Goal: Task Accomplishment & Management: Use online tool/utility

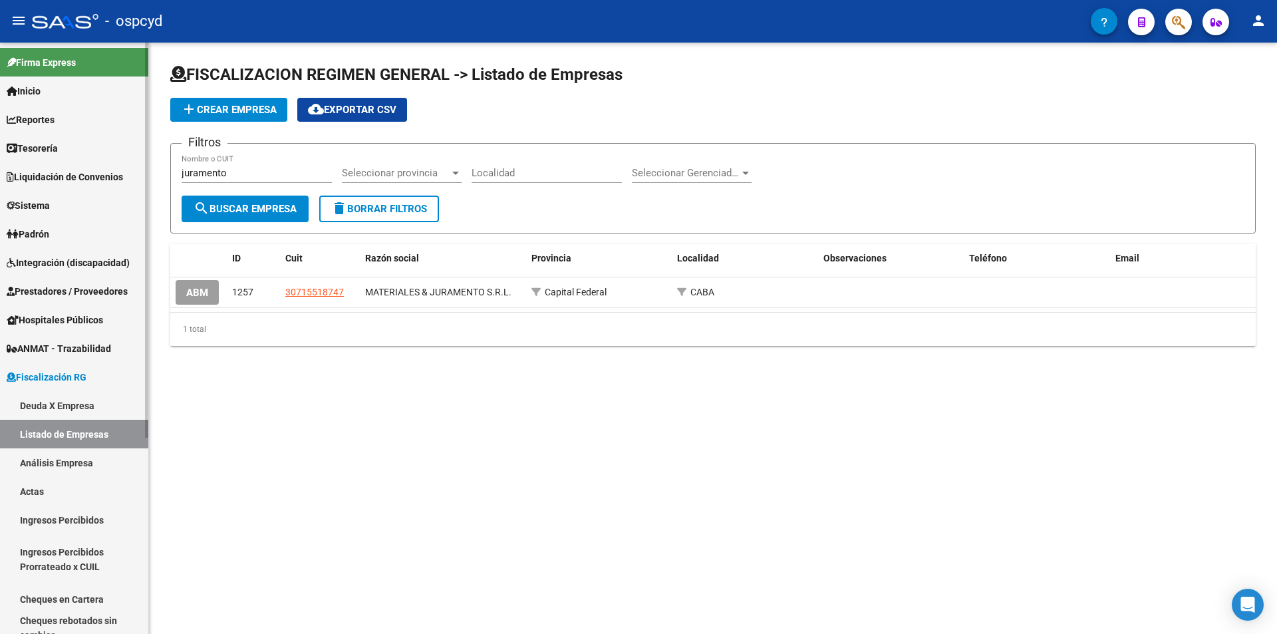
scroll to position [44, 0]
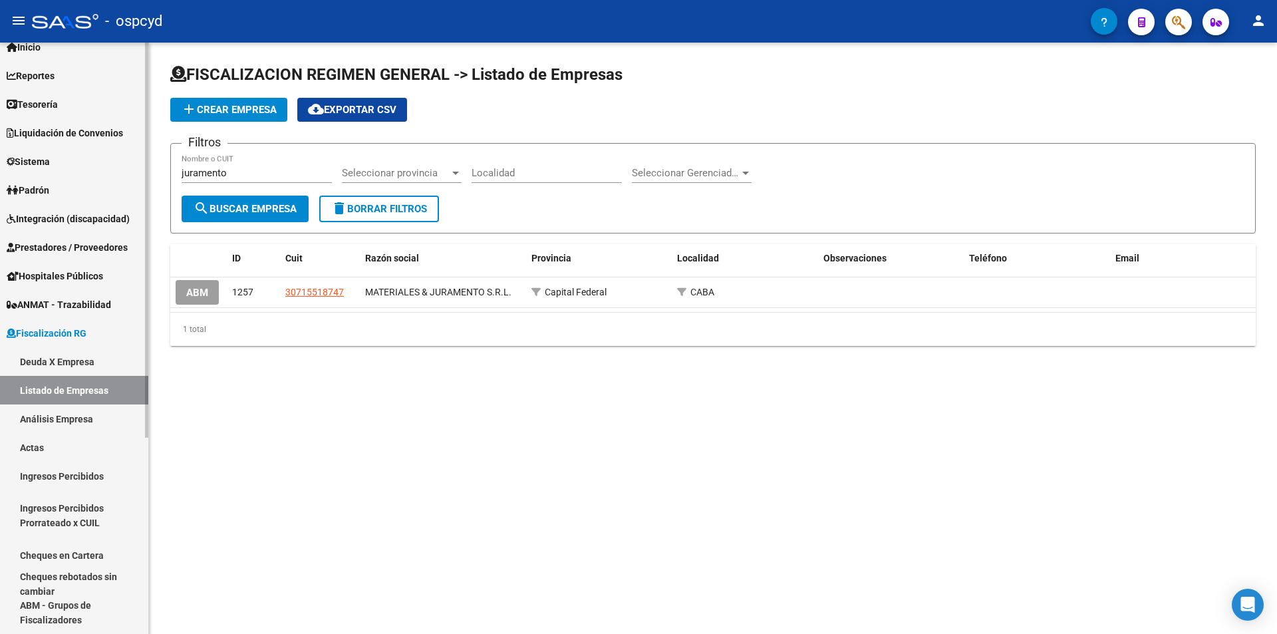
click at [53, 172] on link "Sistema" at bounding box center [74, 161] width 148 height 29
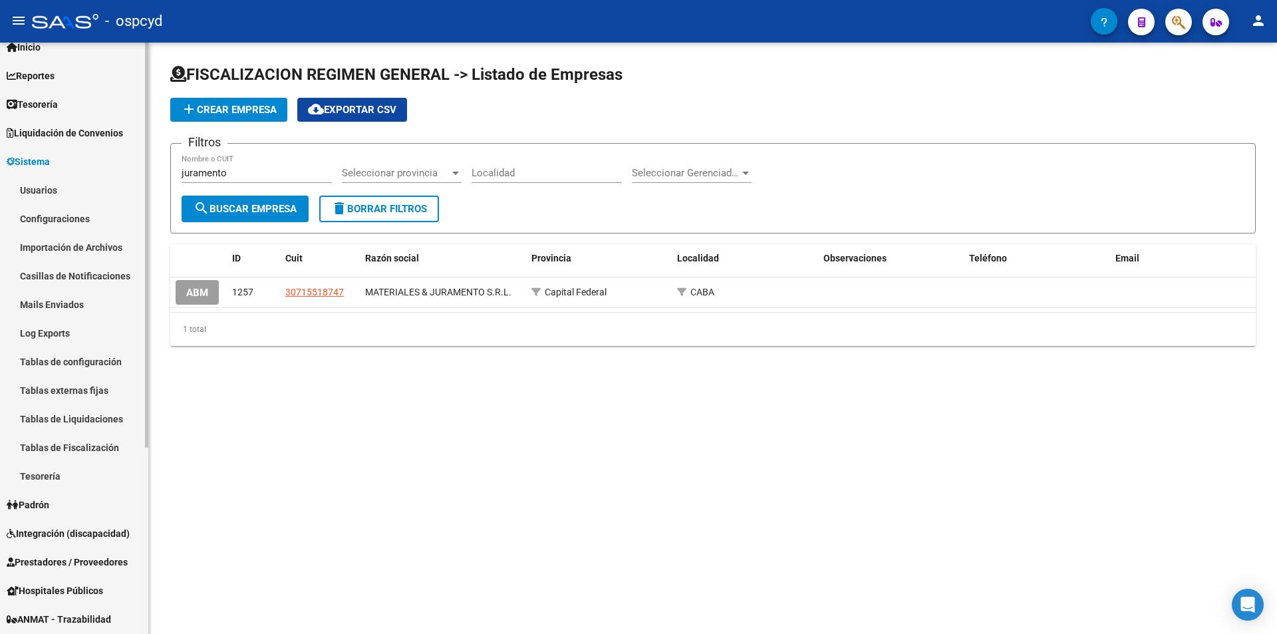
click at [59, 193] on link "Usuarios" at bounding box center [74, 190] width 148 height 29
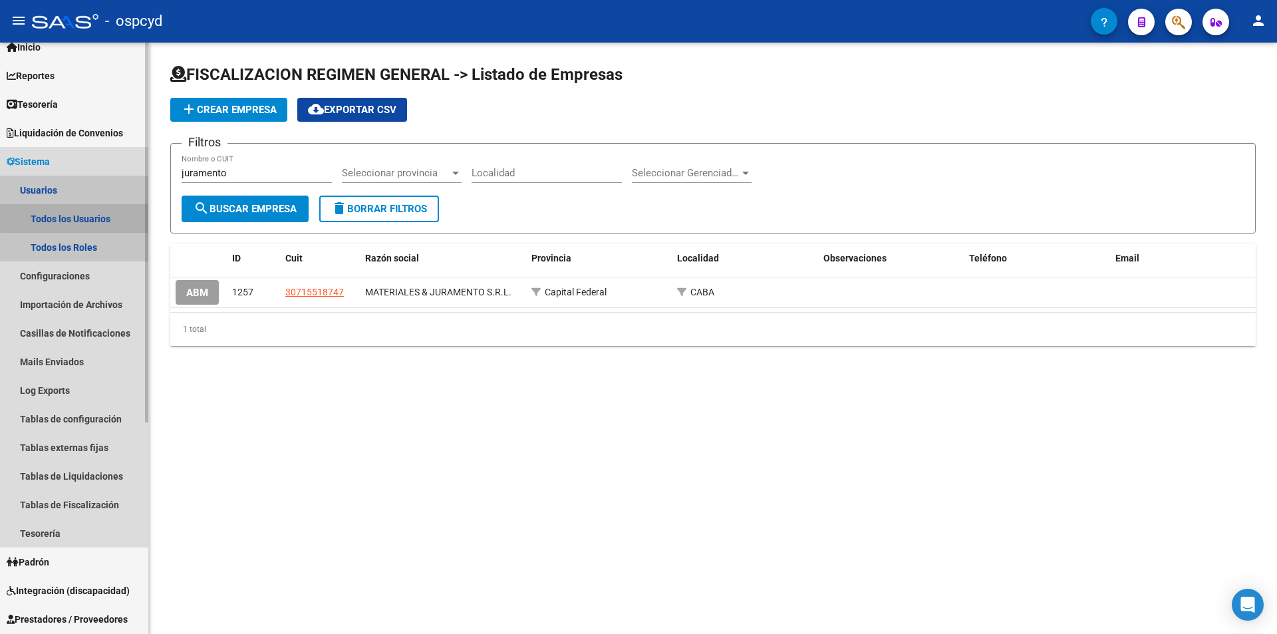
click at [76, 215] on link "Todos los Usuarios" at bounding box center [74, 218] width 148 height 29
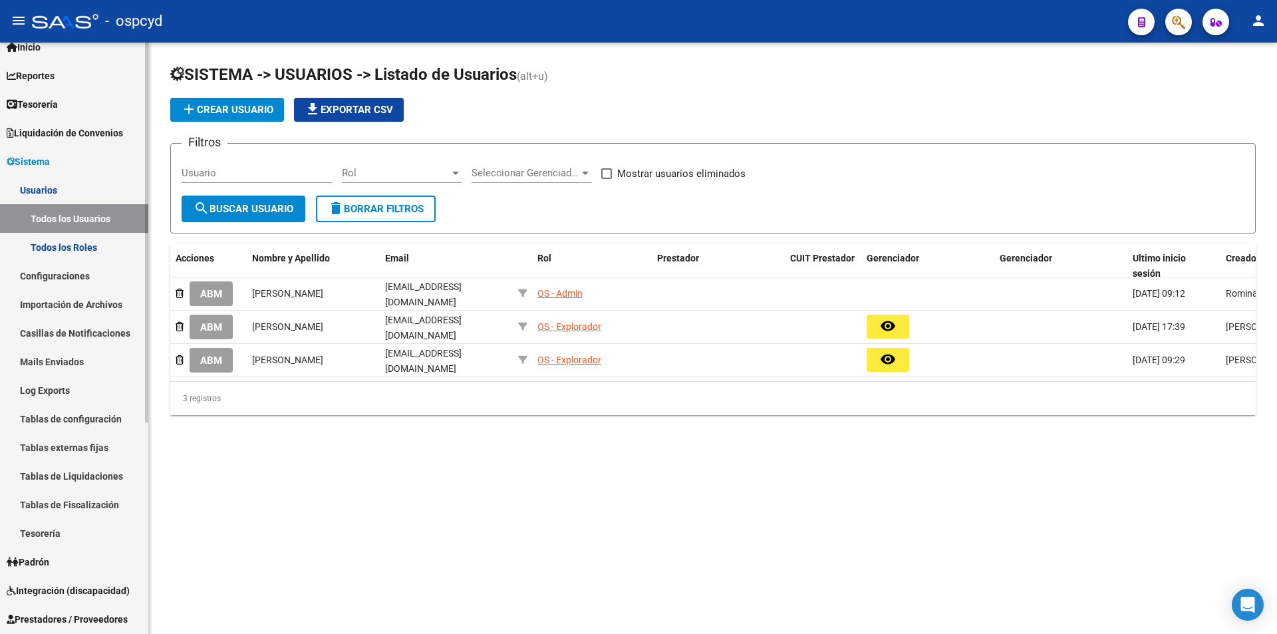
click at [58, 102] on span "Tesorería" at bounding box center [32, 104] width 51 height 15
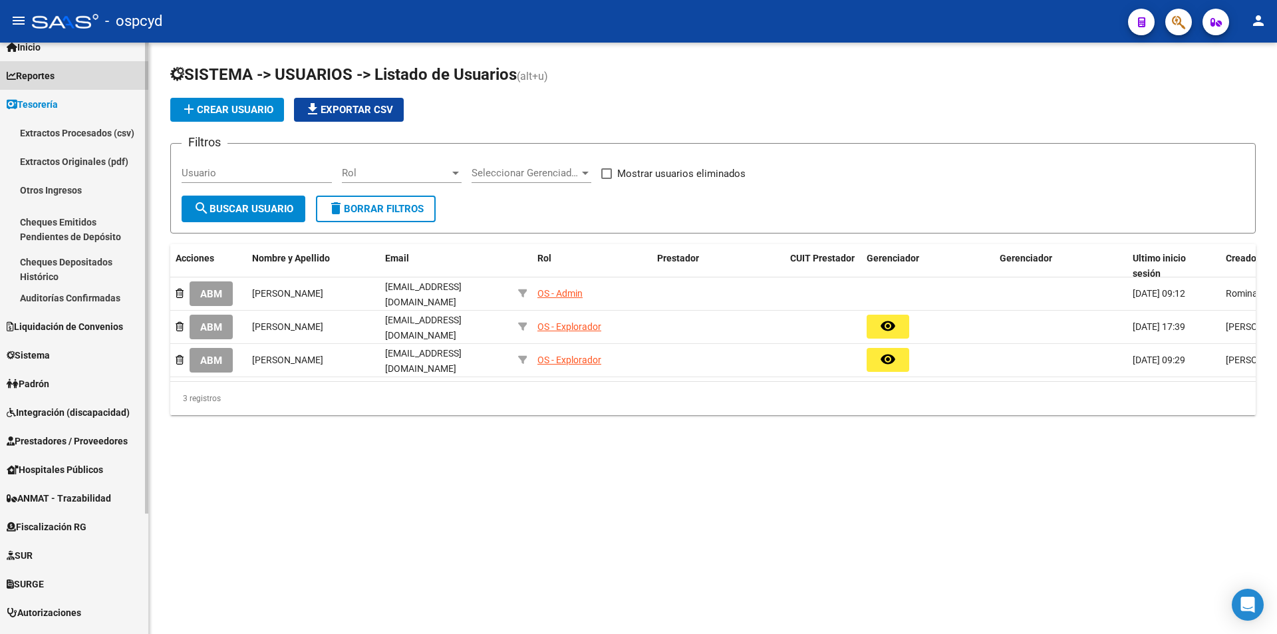
click at [57, 88] on link "Reportes" at bounding box center [74, 75] width 148 height 29
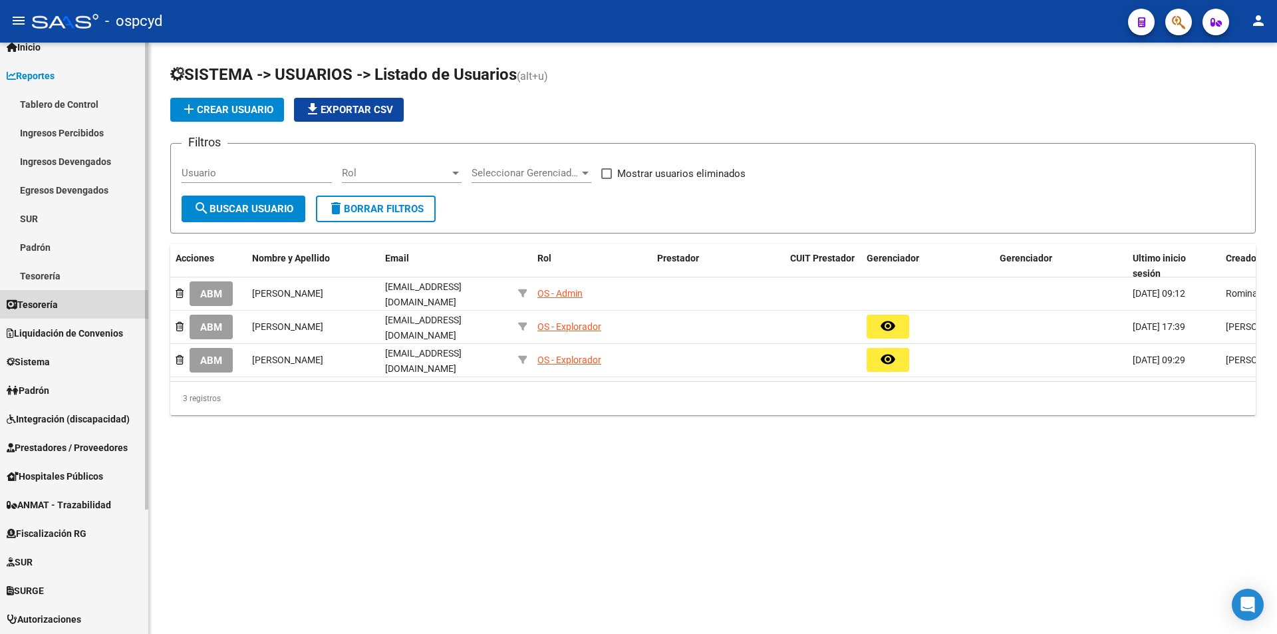
click at [72, 301] on link "Tesorería" at bounding box center [74, 304] width 148 height 29
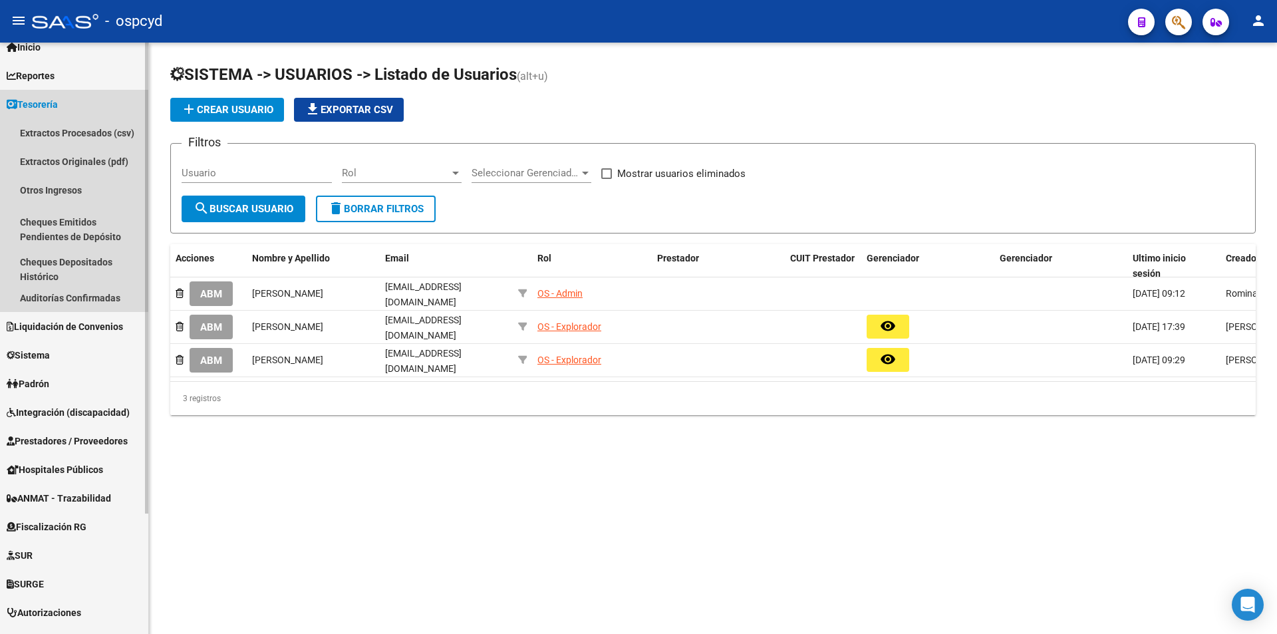
click at [58, 94] on link "Tesorería" at bounding box center [74, 104] width 148 height 29
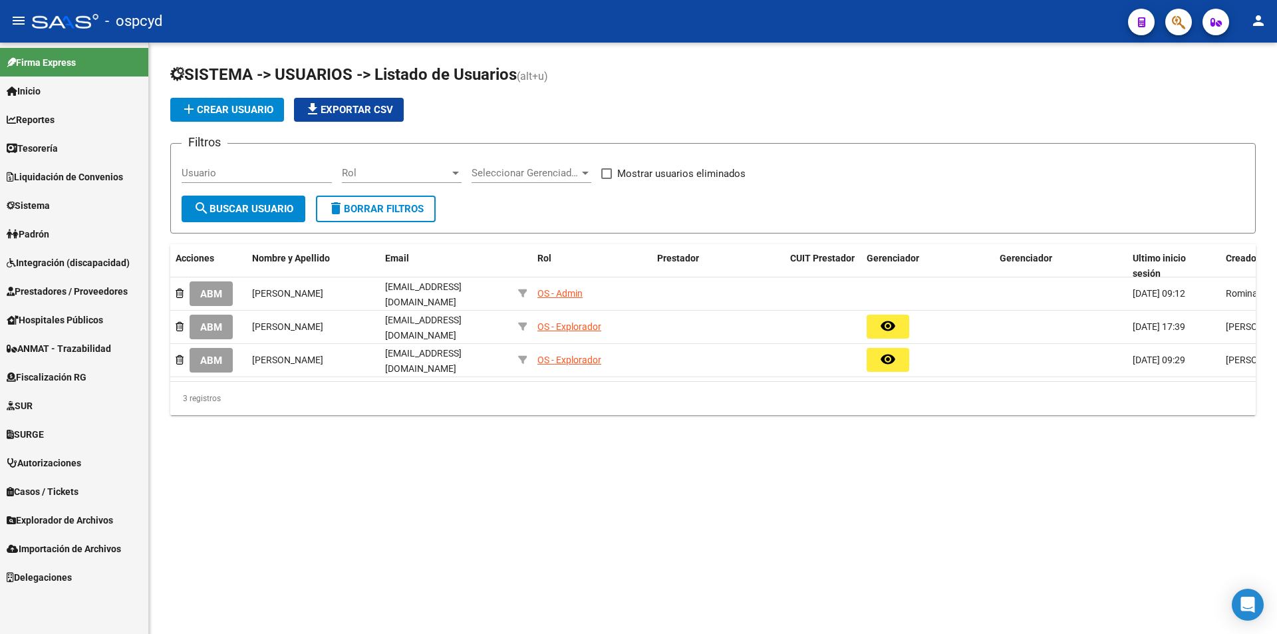
click at [61, 168] on link "Liquidación de Convenios" at bounding box center [74, 176] width 148 height 29
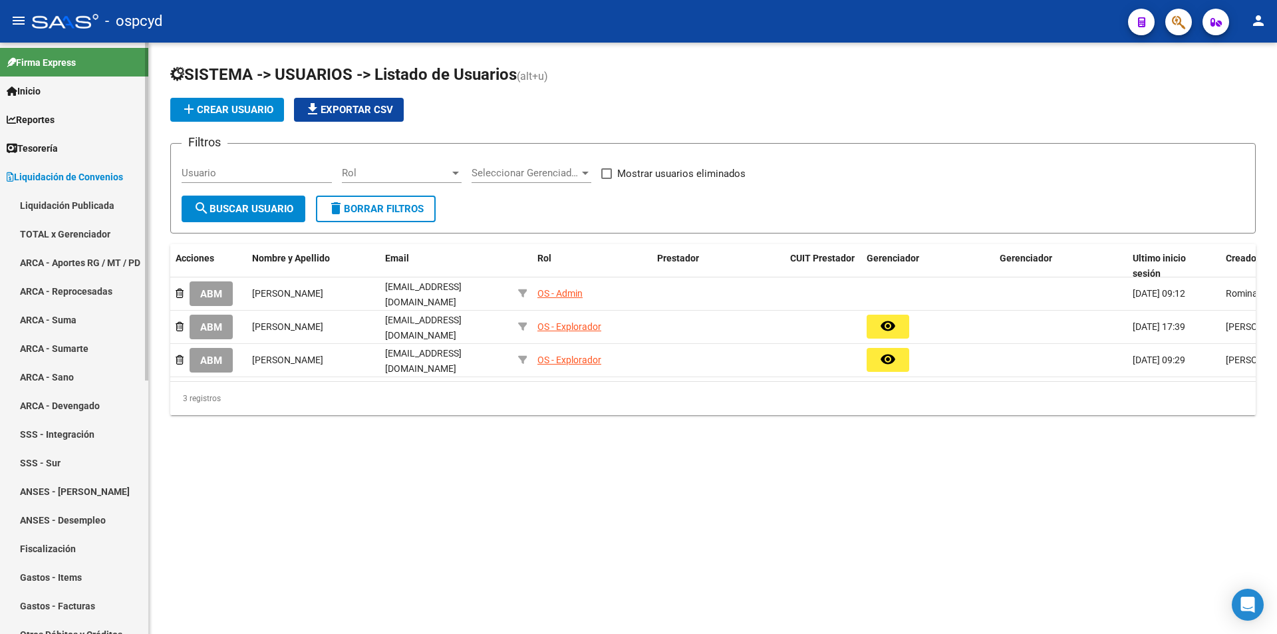
click at [55, 234] on link "TOTAL x Gerenciador" at bounding box center [74, 233] width 148 height 29
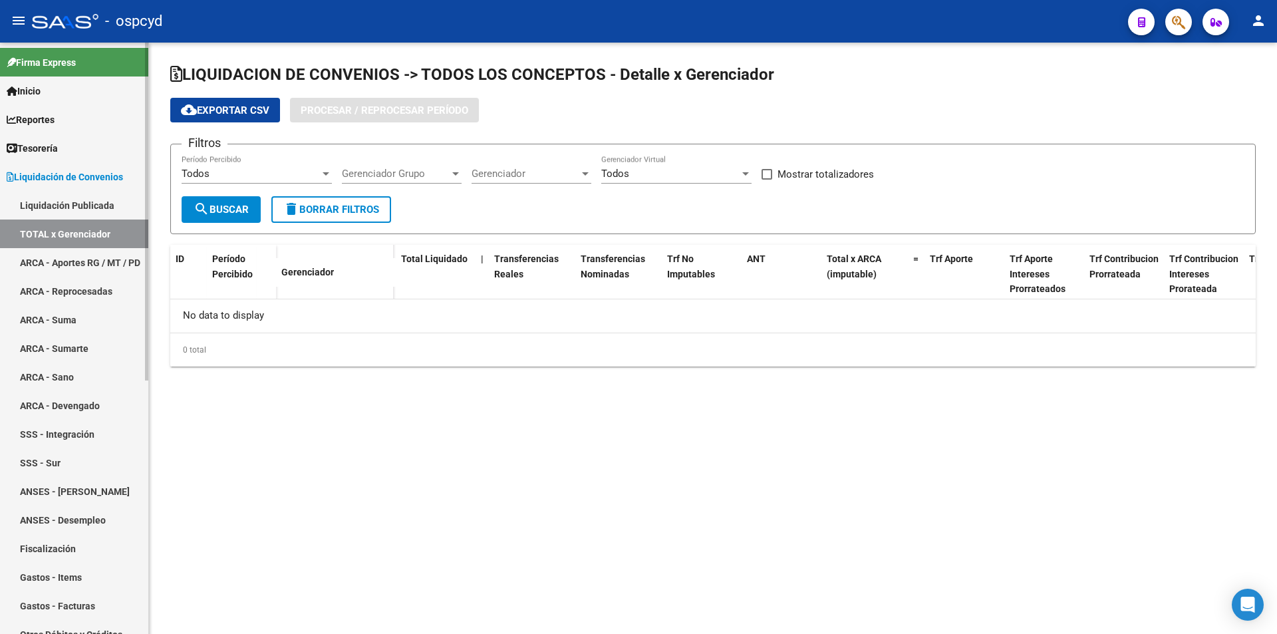
checkbox input "true"
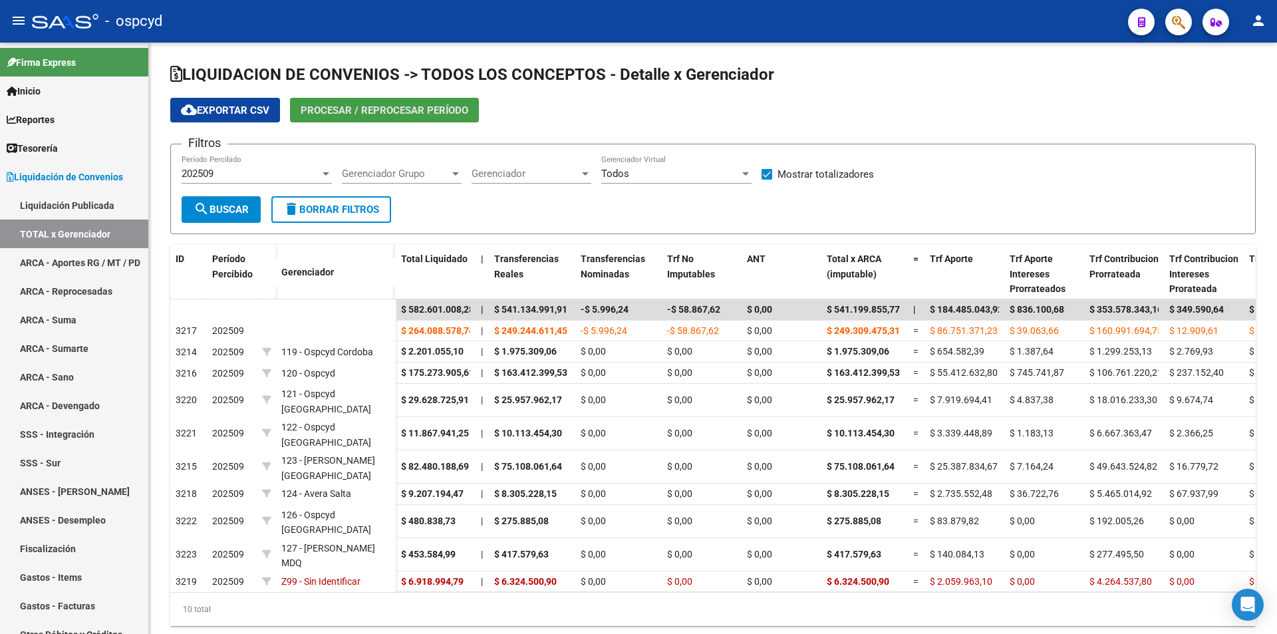
click at [353, 115] on span "Procesar / Reprocesar período" at bounding box center [385, 110] width 168 height 12
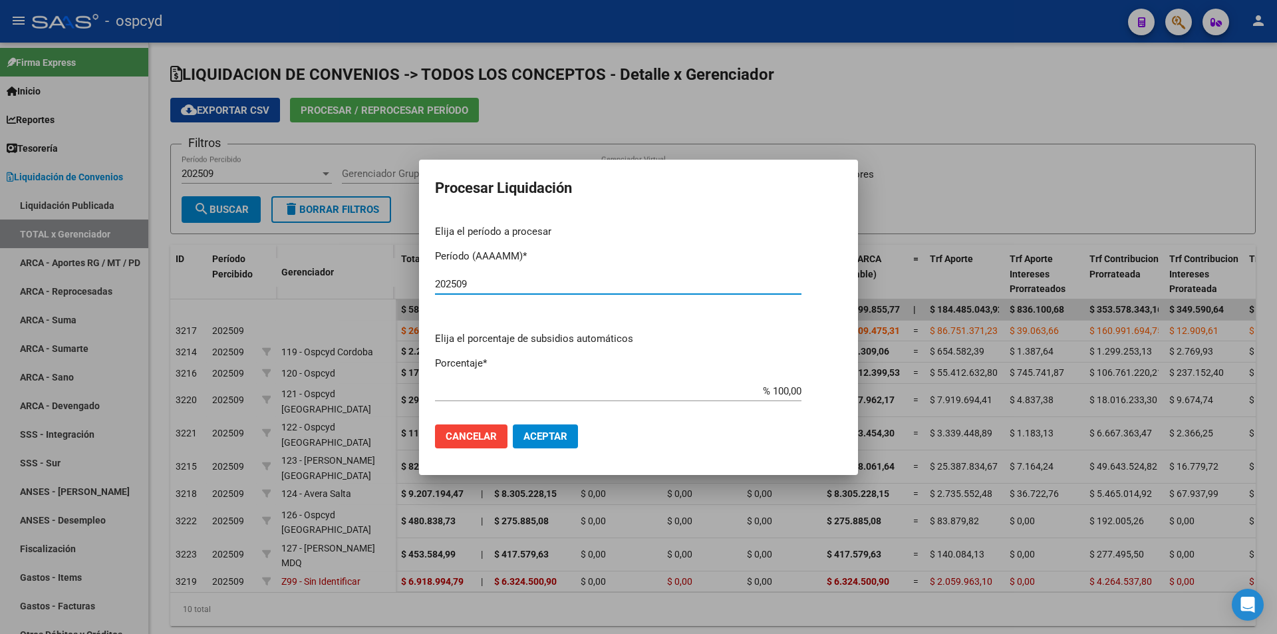
type input "202509"
click at [543, 434] on span "Aceptar" at bounding box center [545, 436] width 44 height 12
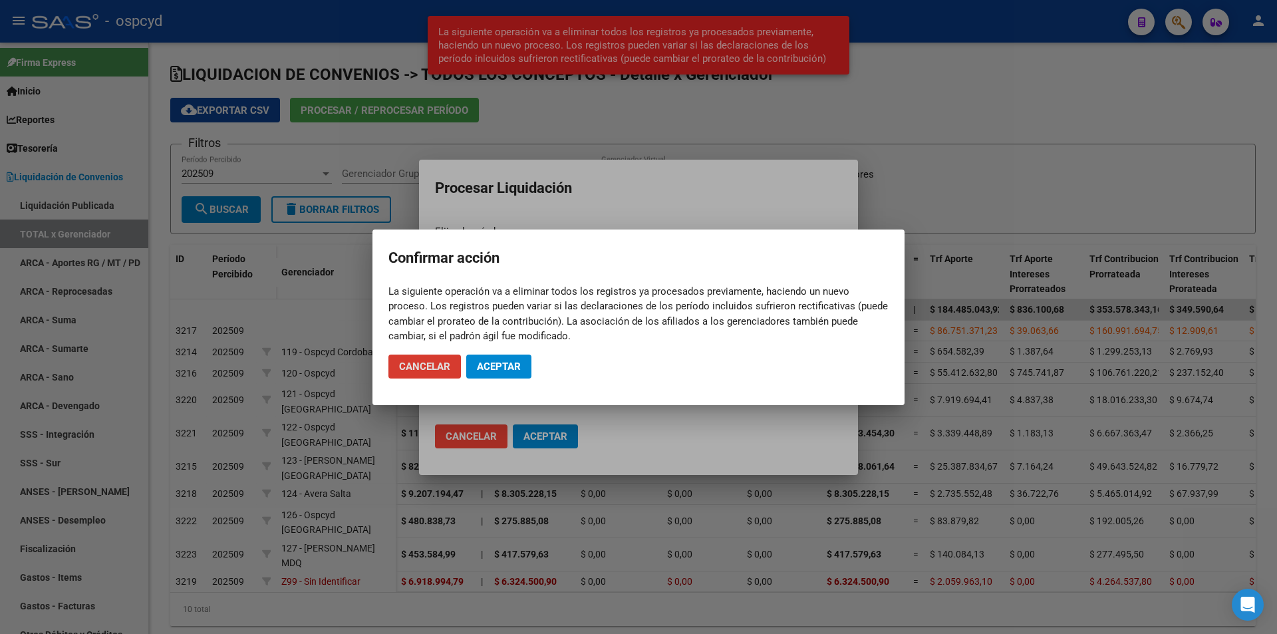
click at [514, 367] on span "Aceptar" at bounding box center [499, 366] width 44 height 12
